Goal: Find specific page/section: Find specific page/section

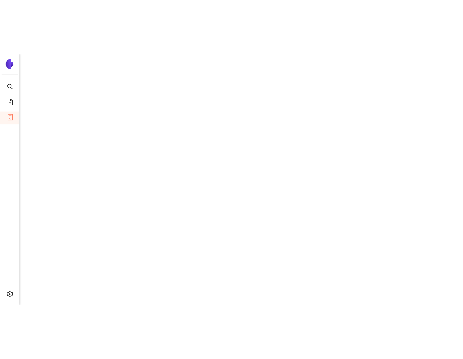
scroll to position [468, 0]
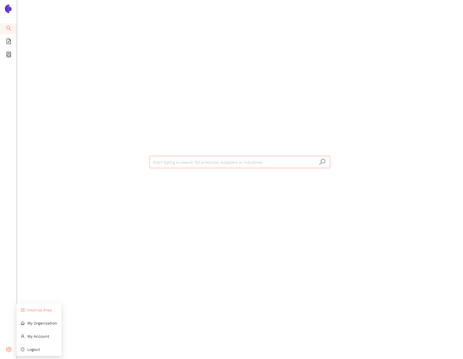
click at [26, 311] on li "Internal Area" at bounding box center [38, 309] width 45 height 11
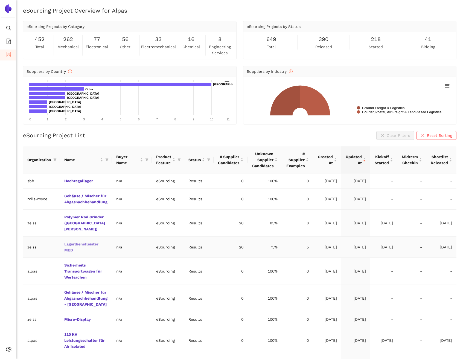
click at [0, 0] on link "Lagerdienstleister MED" at bounding box center [0, 0] width 0 height 0
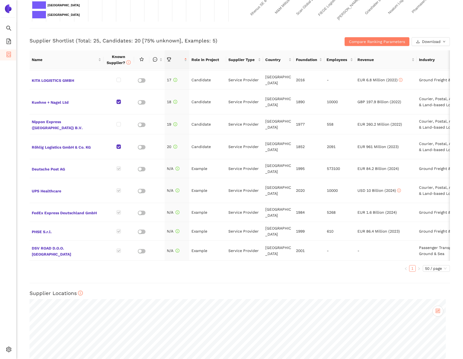
scroll to position [198, 0]
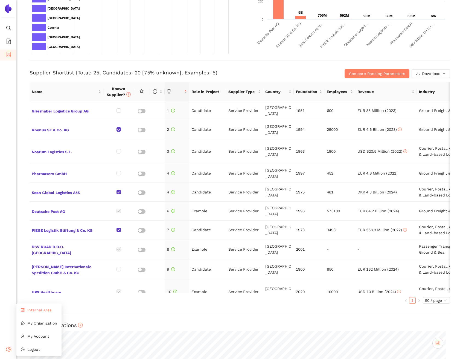
click at [33, 310] on span "Internal Area" at bounding box center [39, 309] width 24 height 4
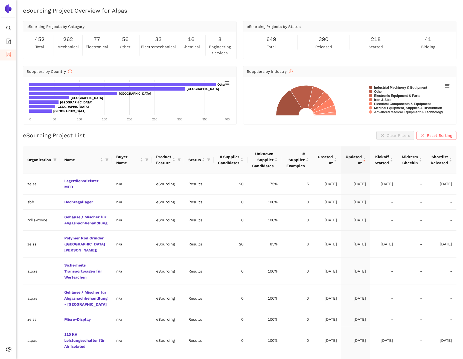
click at [234, 140] on div "eSourcing Project List Clear Filters Reset Sorting Organization Name Buyer Name…" at bounding box center [239, 281] width 433 height 300
click at [0, 0] on link "Lagerdienstleister MED" at bounding box center [0, 0] width 0 height 0
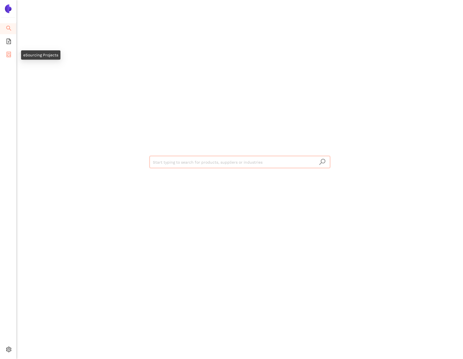
click at [11, 52] on li "eSourcing Projects" at bounding box center [8, 54] width 16 height 11
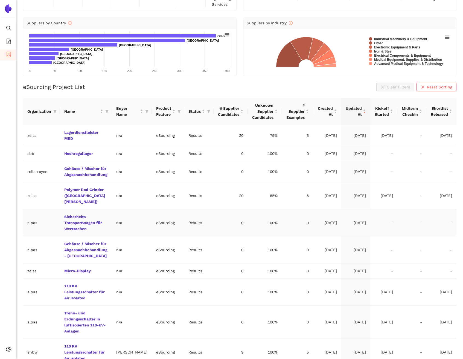
scroll to position [67, 0]
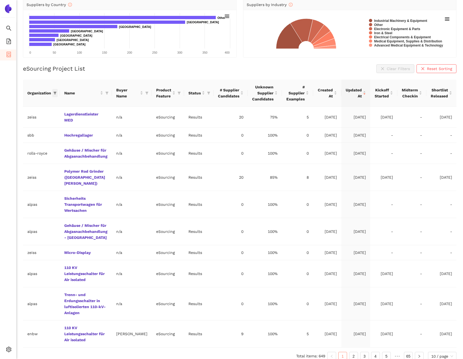
click at [54, 94] on icon "filter" at bounding box center [54, 92] width 3 height 3
click at [31, 104] on input "text" at bounding box center [36, 104] width 45 height 6
type input "sbb"
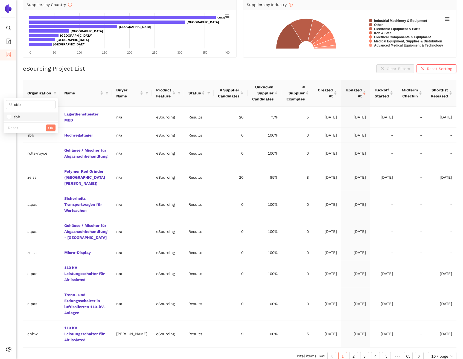
click at [13, 115] on span "sbb" at bounding box center [15, 116] width 9 height 4
checkbox input "true"
click at [49, 128] on span "OK" at bounding box center [50, 128] width 5 height 6
